Goal: Task Accomplishment & Management: Use online tool/utility

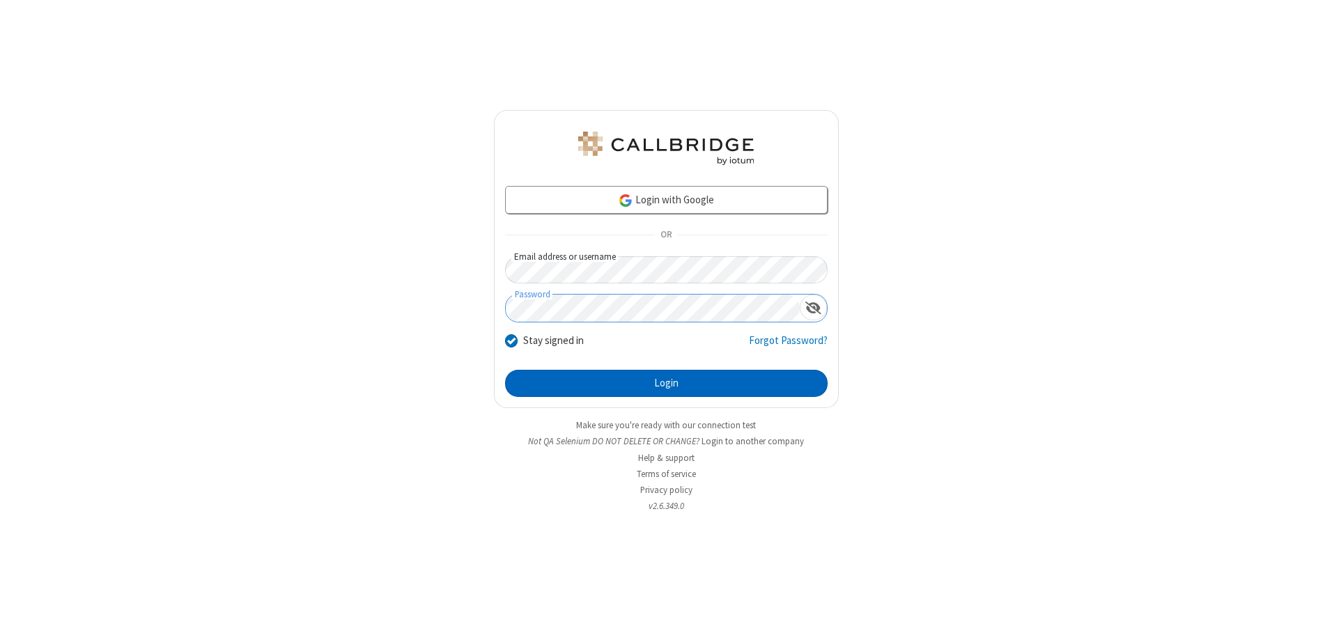
click at [666, 383] on button "Login" at bounding box center [666, 384] width 323 height 28
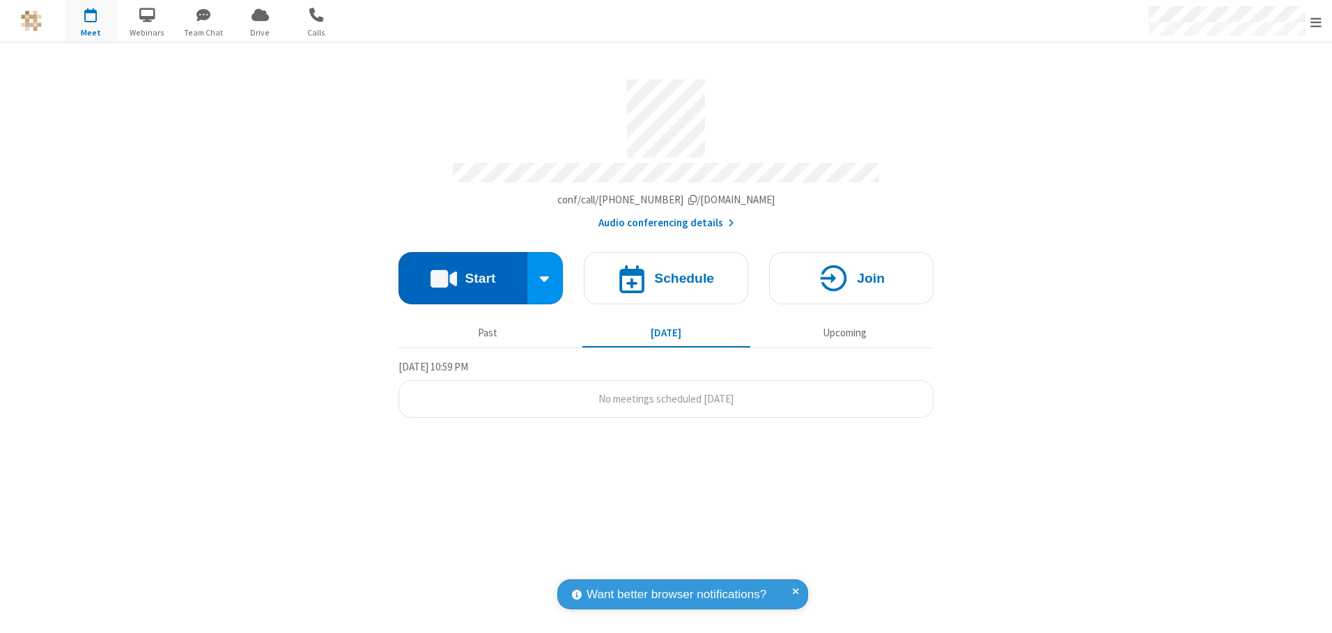
click at [463, 273] on button "Start" at bounding box center [462, 278] width 129 height 52
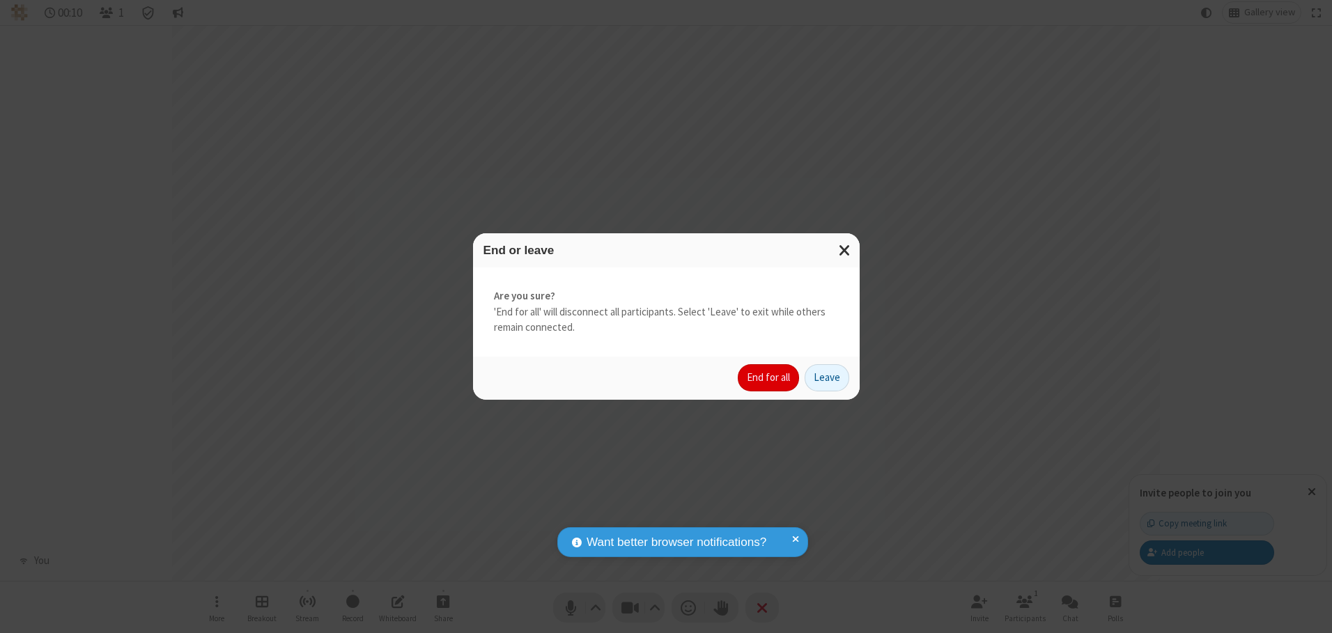
click at [769, 378] on button "End for all" at bounding box center [768, 378] width 61 height 28
